Goal: Information Seeking & Learning: Learn about a topic

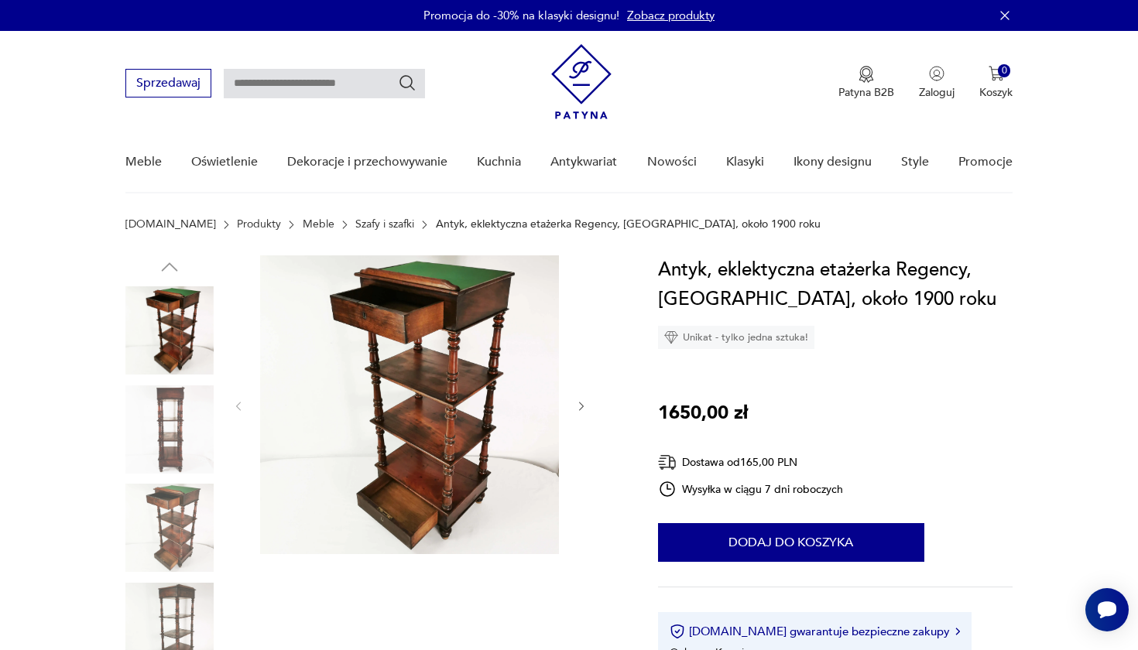
click at [578, 405] on icon "button" at bounding box center [581, 406] width 13 height 13
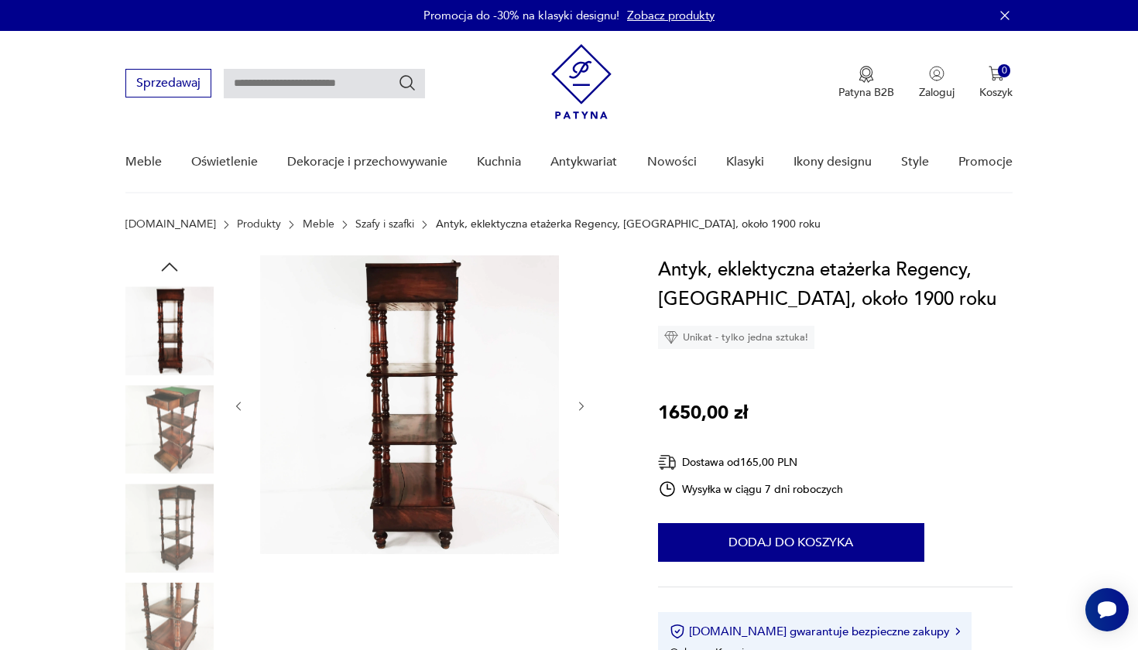
click at [578, 405] on icon "button" at bounding box center [581, 406] width 13 height 13
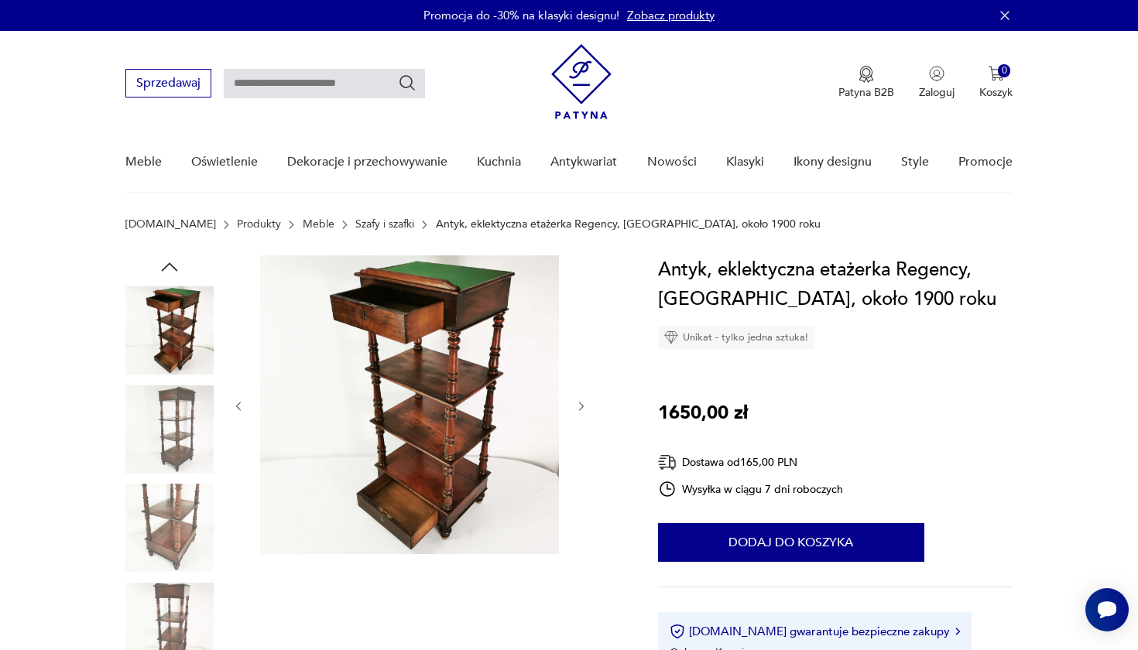
click at [578, 405] on icon "button" at bounding box center [581, 406] width 13 height 13
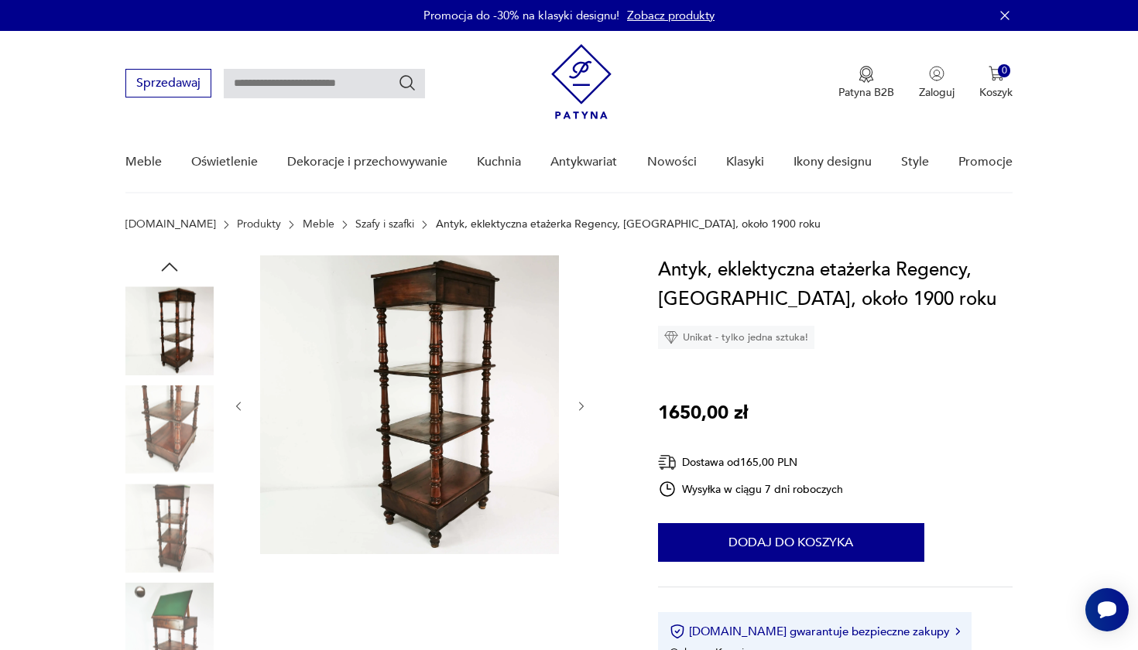
click at [578, 405] on icon "button" at bounding box center [581, 406] width 13 height 13
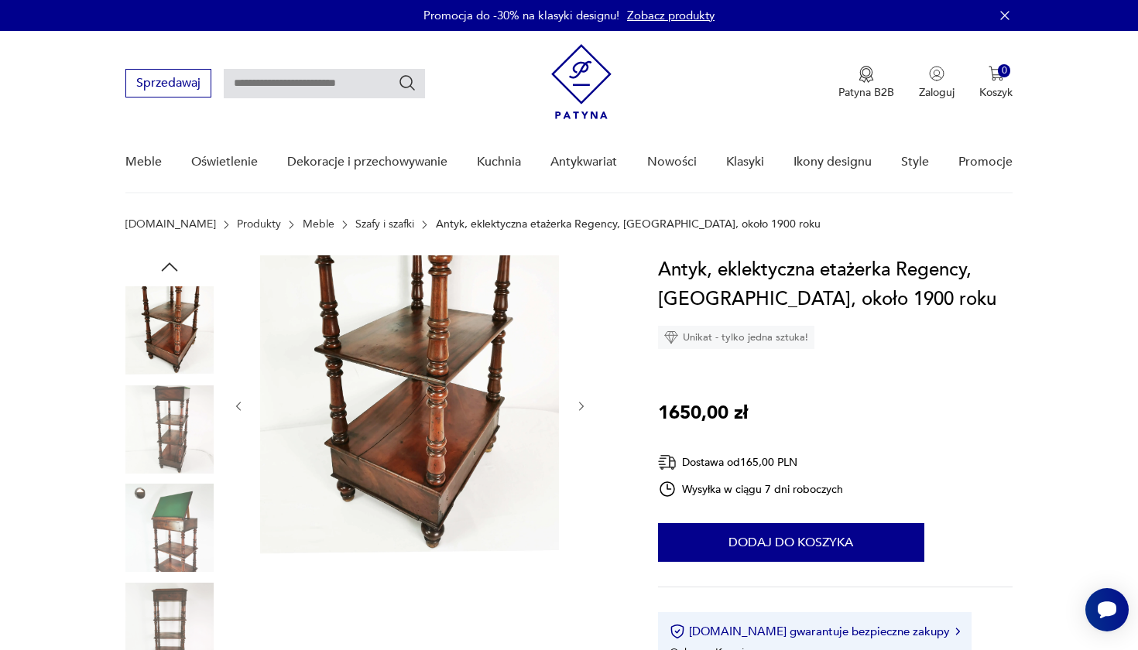
click at [578, 405] on icon "button" at bounding box center [581, 406] width 13 height 13
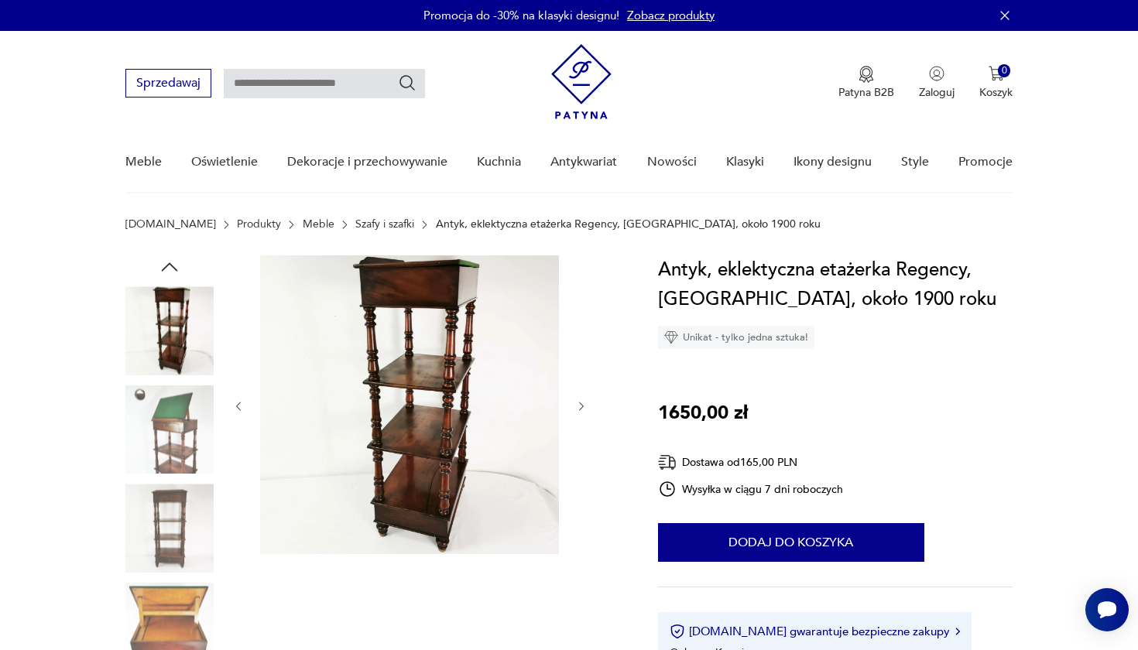
click at [578, 405] on icon "button" at bounding box center [581, 406] width 13 height 13
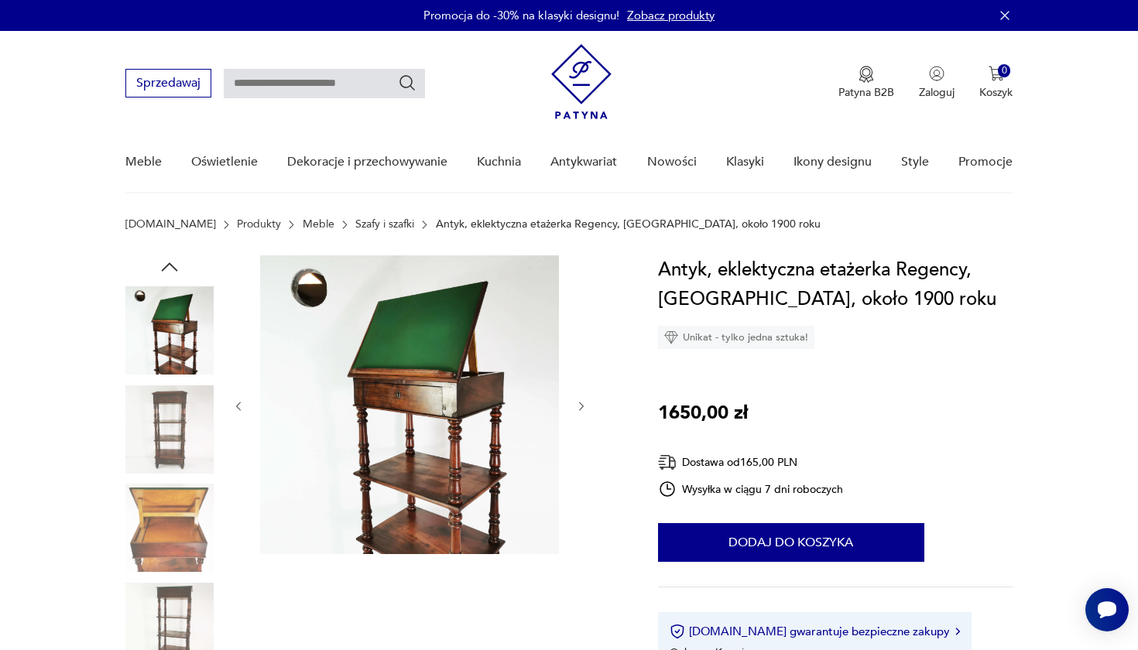
click at [578, 405] on icon "button" at bounding box center [581, 406] width 13 height 13
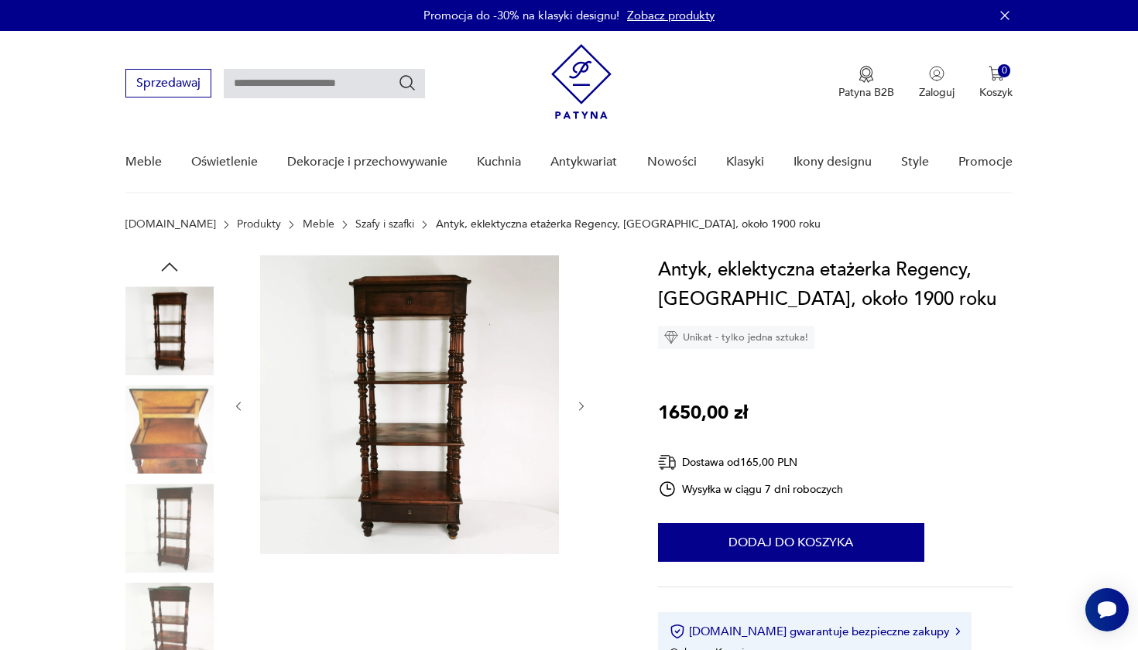
click at [578, 405] on icon "button" at bounding box center [581, 406] width 13 height 13
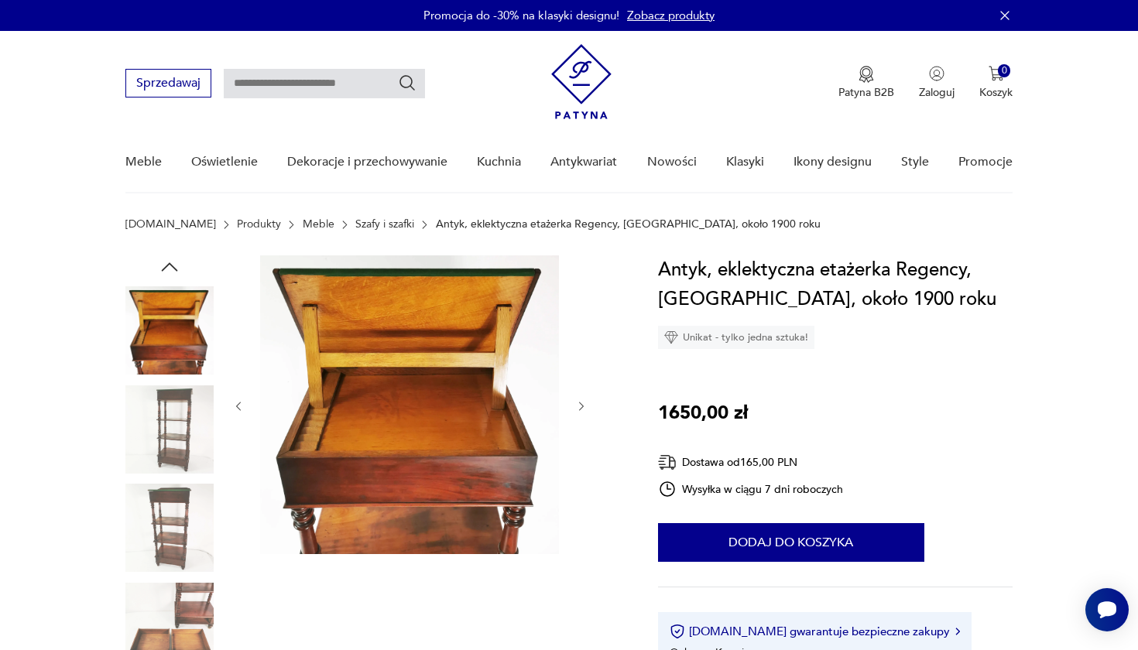
click at [578, 405] on icon "button" at bounding box center [581, 406] width 13 height 13
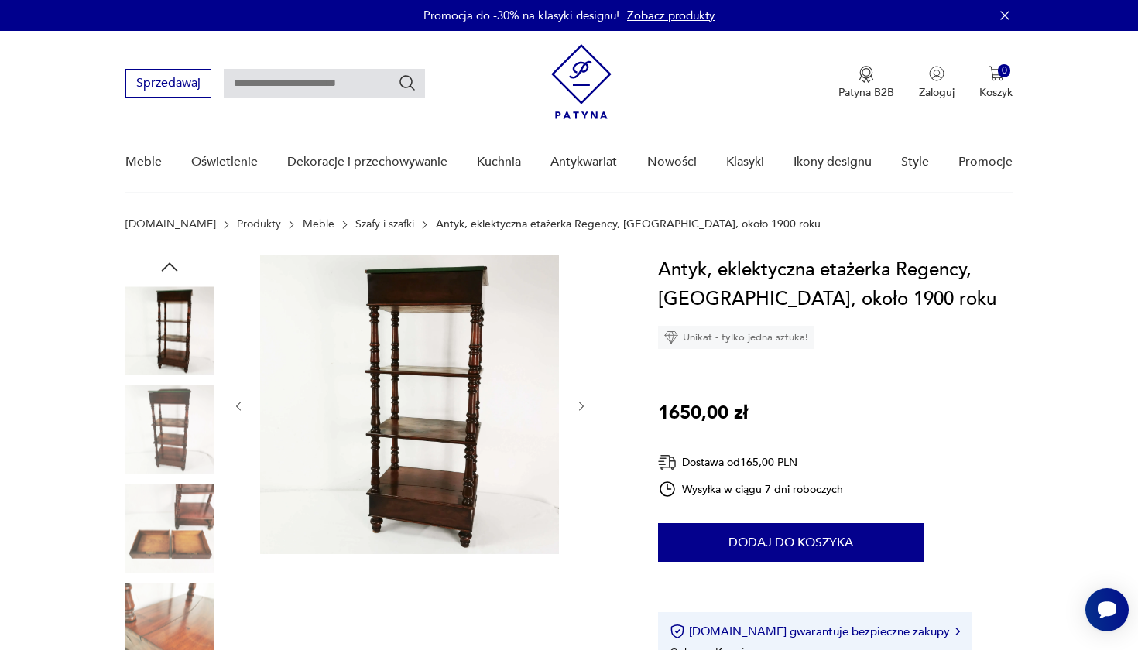
click at [578, 405] on icon "button" at bounding box center [581, 406] width 13 height 13
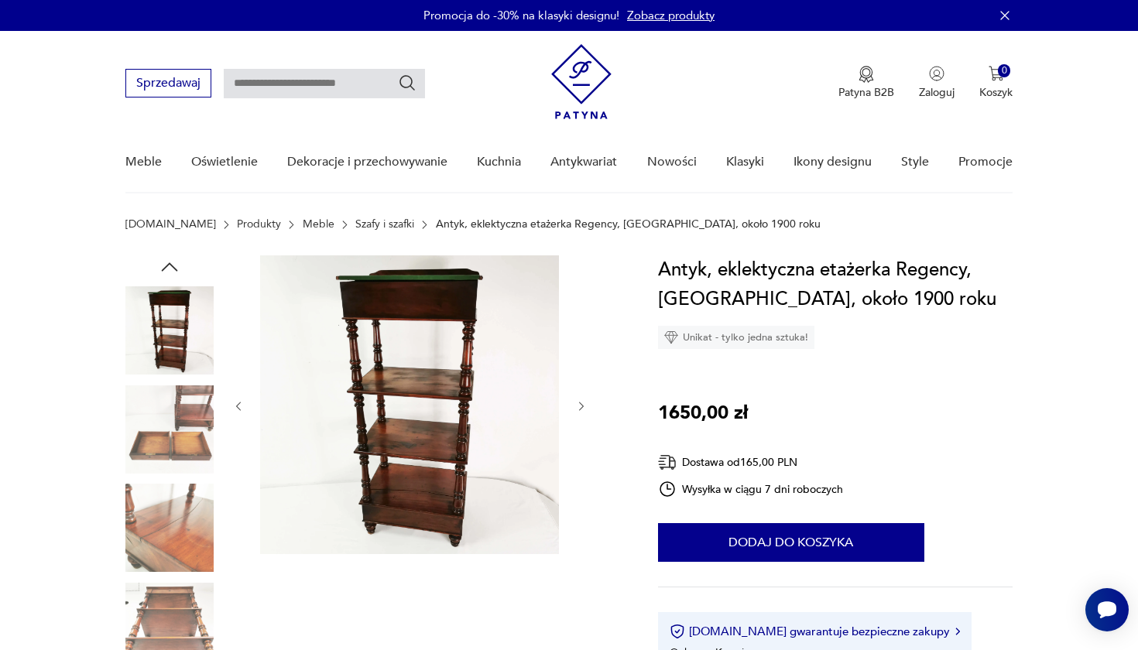
click at [578, 405] on icon "button" at bounding box center [581, 406] width 13 height 13
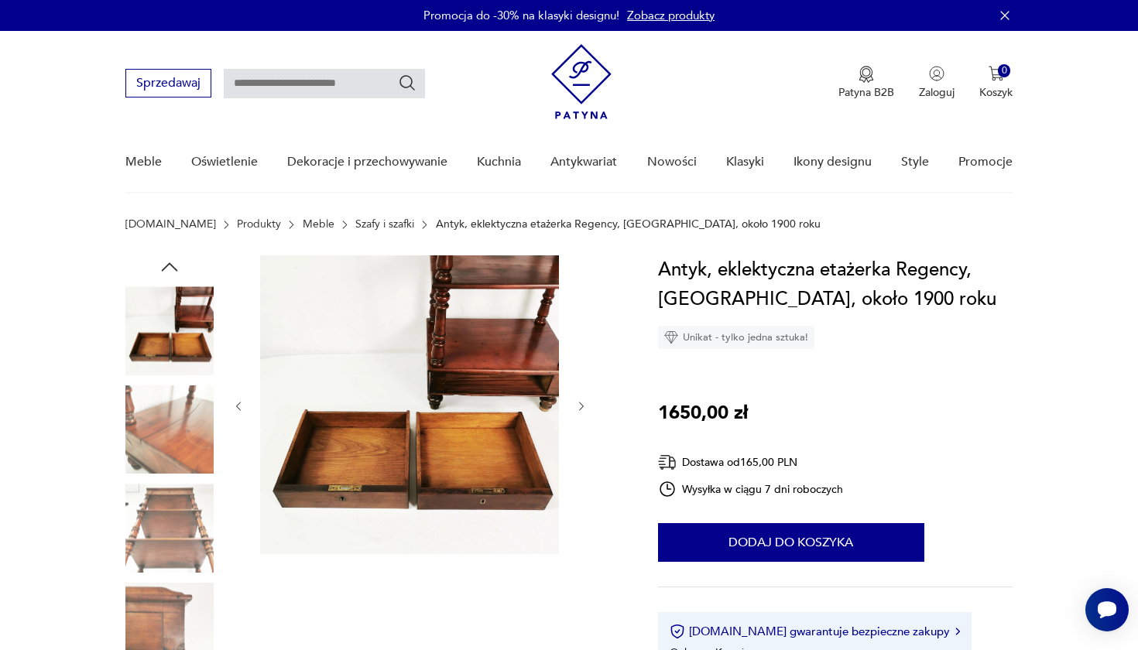
click at [578, 405] on icon "button" at bounding box center [581, 406] width 13 height 13
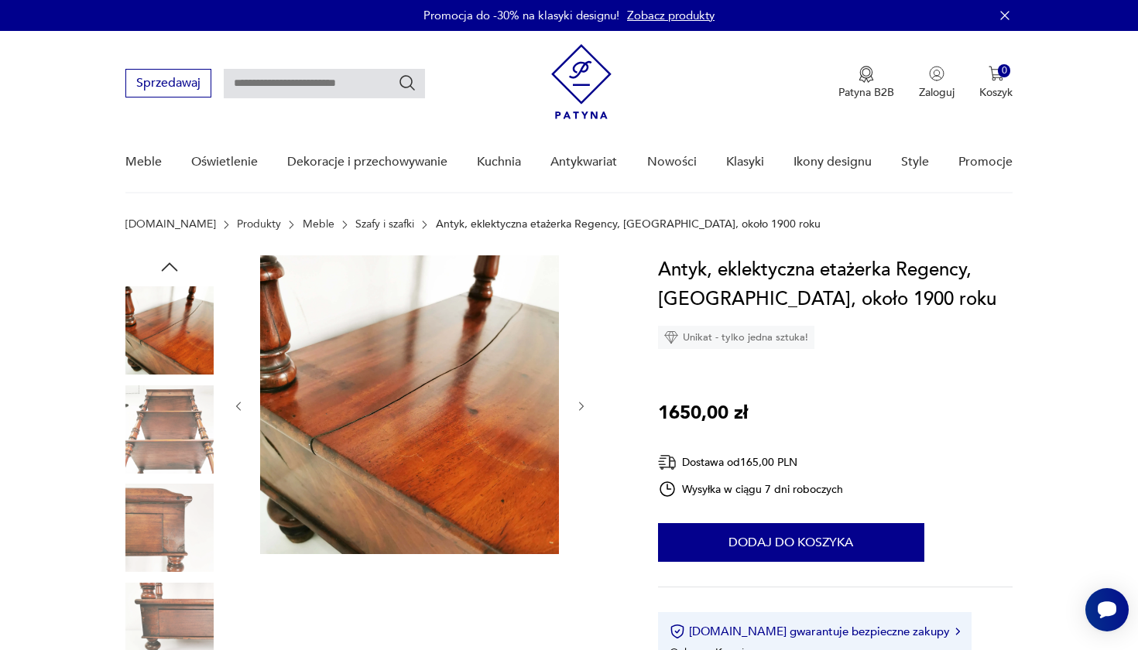
click at [578, 405] on icon "button" at bounding box center [581, 406] width 13 height 13
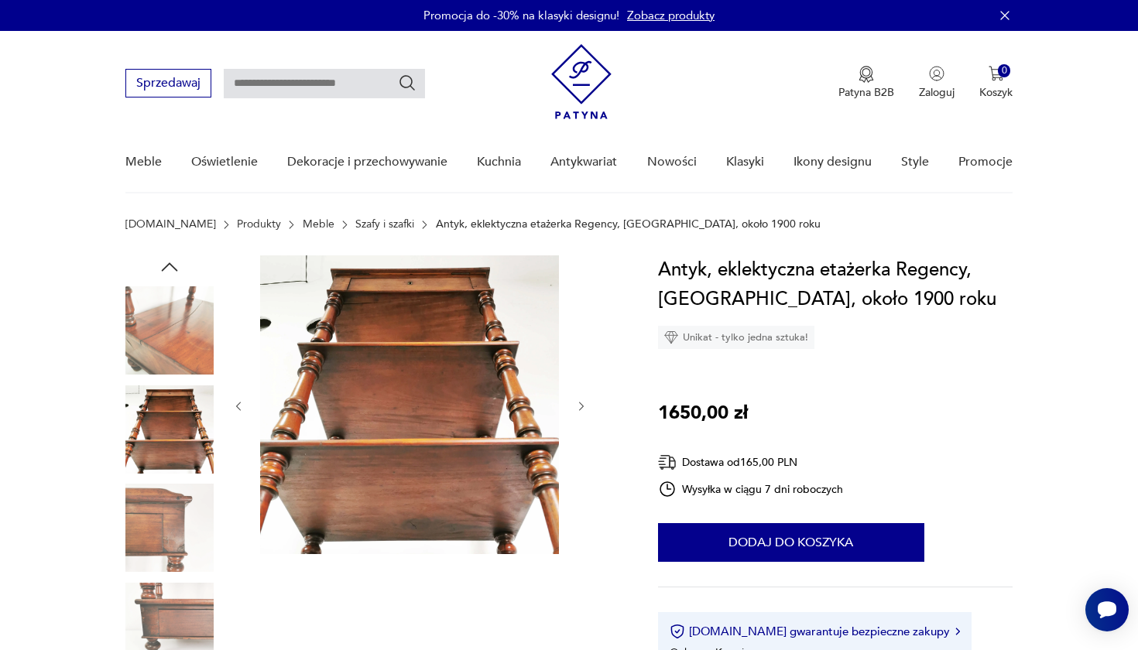
click at [578, 405] on icon "button" at bounding box center [581, 406] width 13 height 13
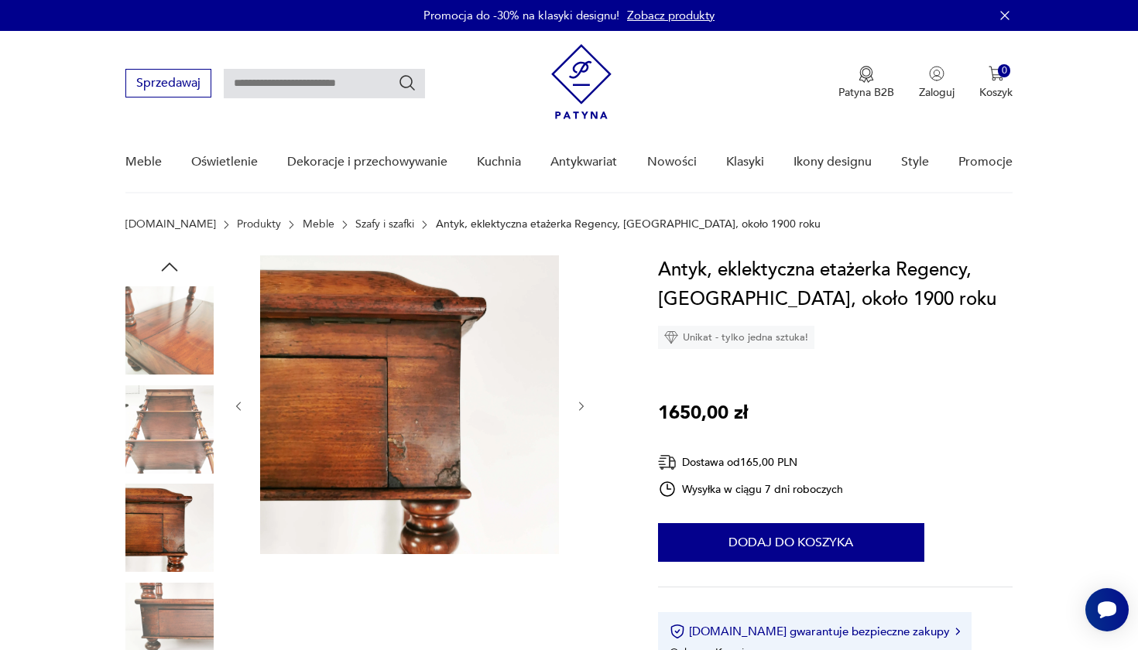
click at [578, 405] on icon "button" at bounding box center [581, 406] width 13 height 13
